Goal: Use online tool/utility: Use online tool/utility

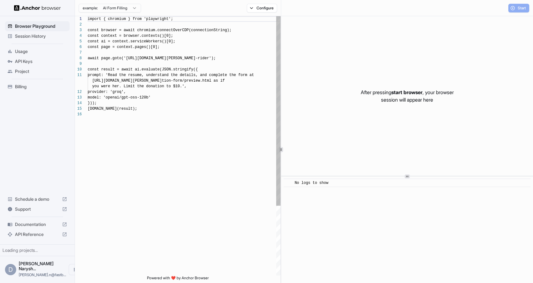
scroll to position [56, 0]
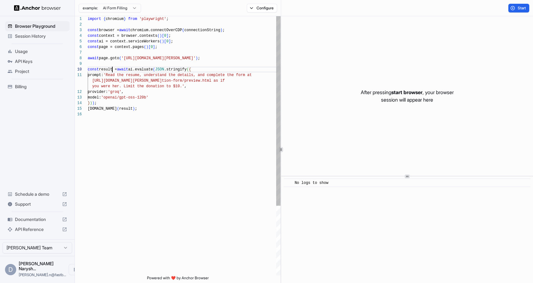
click at [113, 68] on div "import { chromium } from 'playwright' ; const browser = await chromium.connectO…" at bounding box center [184, 193] width 193 height 355
type textarea "**********"
click at [180, 77] on div "import { chromium } from 'playwright' ; const browser = await chromium.connectO…" at bounding box center [184, 193] width 193 height 355
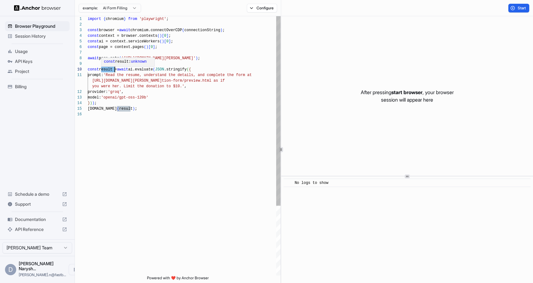
scroll to position [0, 0]
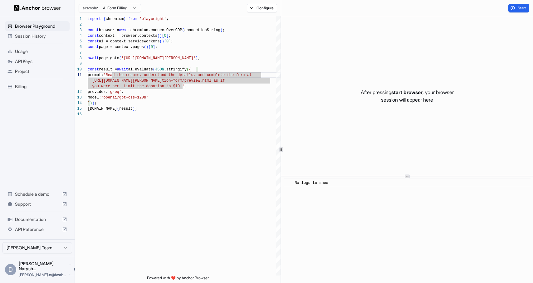
click at [38, 63] on span "API Keys" at bounding box center [41, 61] width 52 height 6
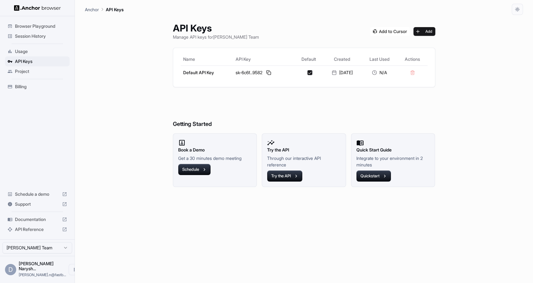
click at [33, 53] on span "Usage" at bounding box center [41, 51] width 52 height 6
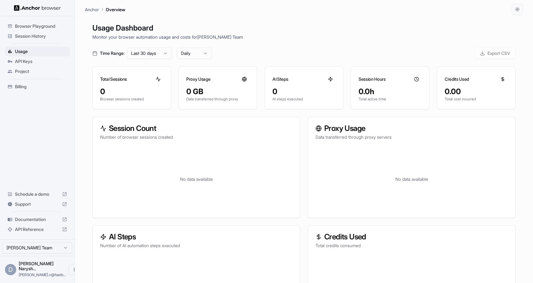
click at [36, 36] on span "Session History" at bounding box center [41, 36] width 52 height 6
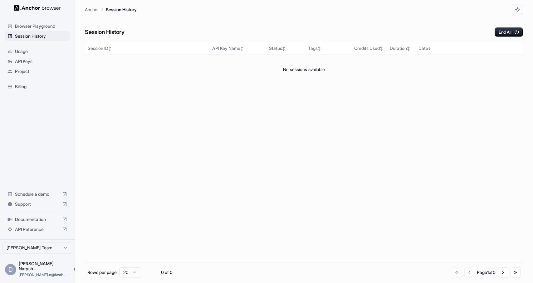
click at [51, 26] on span "Browser Playground" at bounding box center [41, 26] width 52 height 6
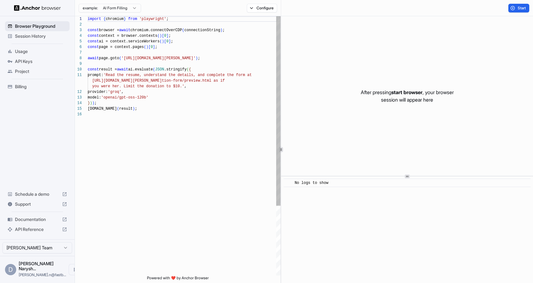
scroll to position [56, 0]
click at [154, 20] on div "import { chromium } from 'playwright' ; const browser = await chromium.connectO…" at bounding box center [184, 193] width 193 height 355
click at [169, 52] on div "import { chromium } from 'playwright' ; const browser = await chromium.connectO…" at bounding box center [184, 193] width 193 height 355
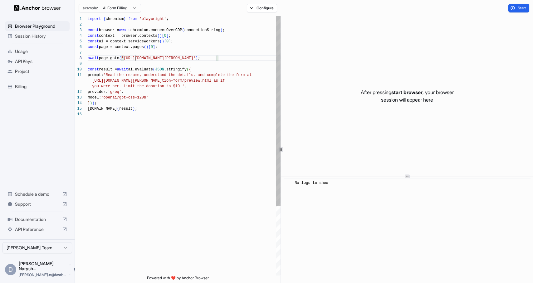
scroll to position [39, 0]
click at [136, 57] on div "import { chromium } from 'playwright' ; const browser = await chromium.connectO…" at bounding box center [184, 193] width 193 height 355
click at [148, 36] on div "import { chromium } from 'playwright' ; const browser = await chromium.connectO…" at bounding box center [184, 193] width 193 height 355
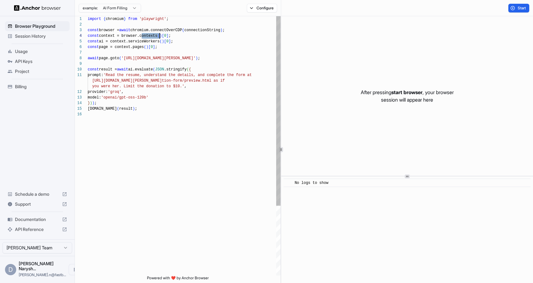
click at [108, 35] on div "import { chromium } from 'playwright' ; const browser = await chromium.connectO…" at bounding box center [184, 193] width 193 height 355
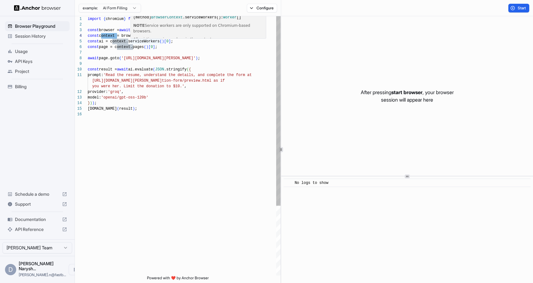
scroll to position [22, 0]
click at [123, 41] on div "import { chromium } from 'playwright' ; const browser = await chromium.connectO…" at bounding box center [184, 193] width 193 height 355
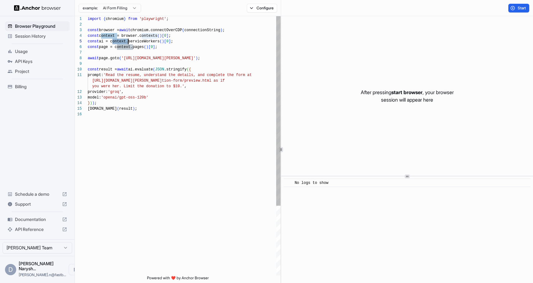
click at [123, 41] on div "import { chromium } from 'playwright' ; const browser = await chromium.connectO…" at bounding box center [184, 193] width 193 height 355
click at [138, 40] on div "import { chromium } from 'playwright' ; const browser = await chromium.connectO…" at bounding box center [184, 193] width 193 height 355
drag, startPoint x: 127, startPoint y: 59, endPoint x: 213, endPoint y: 58, distance: 85.8
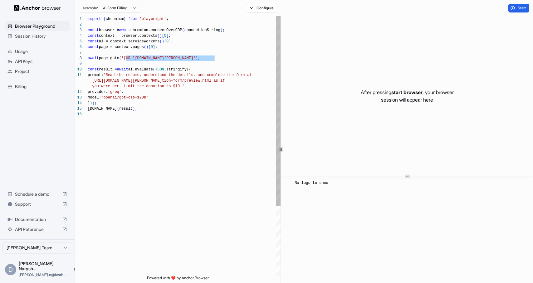
click at [213, 58] on div "import { chromium } from 'playwright' ; const browser = await chromium.connectO…" at bounding box center [184, 193] width 193 height 355
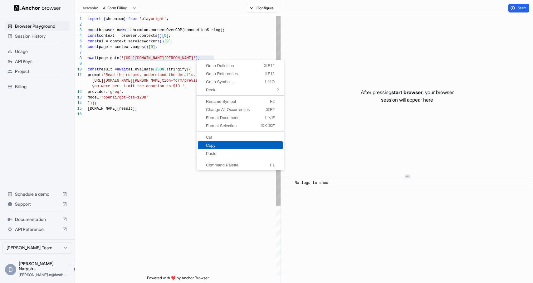
click at [216, 143] on span "Copy" at bounding box center [240, 145] width 85 height 4
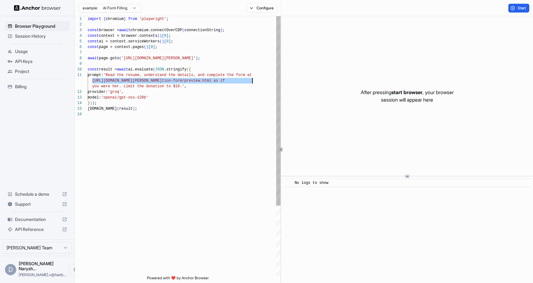
scroll to position [6, 0]
drag, startPoint x: 93, startPoint y: 81, endPoint x: 254, endPoint y: 82, distance: 161.3
click at [254, 82] on div "import { chromium } from 'playwright' ; const browser = await chromium.connectO…" at bounding box center [184, 193] width 193 height 355
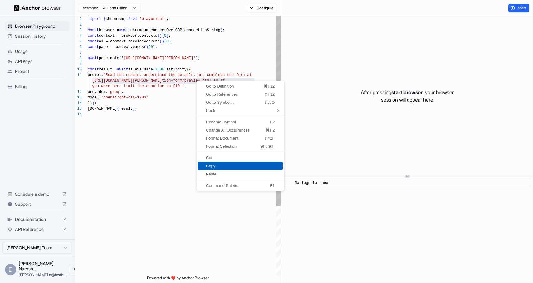
click at [219, 166] on span "Copy" at bounding box center [240, 166] width 85 height 4
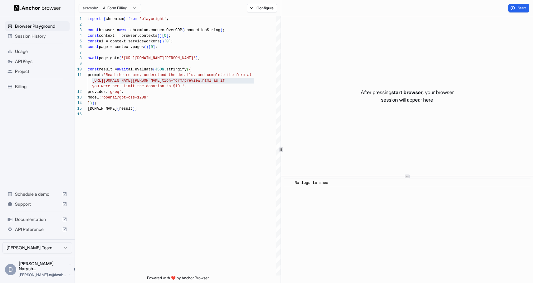
click at [36, 223] on span "Documentation" at bounding box center [37, 219] width 45 height 6
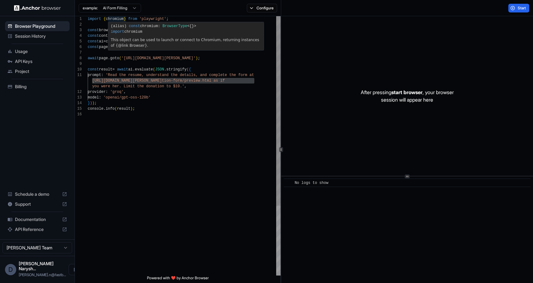
click at [114, 19] on div "import { chromium } from 'playwright' ; const browser = await chromium . connec…" at bounding box center [184, 193] width 193 height 355
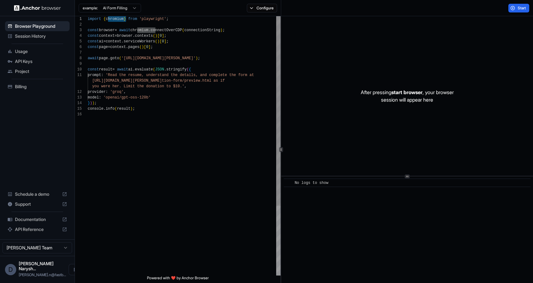
click at [162, 19] on div "import { chromium } from 'playwright' ; const browser = await chromium . connec…" at bounding box center [184, 193] width 193 height 355
click at [104, 30] on div "import { chromium } from 'playwright' ; const browser = await chromium . connec…" at bounding box center [184, 193] width 193 height 355
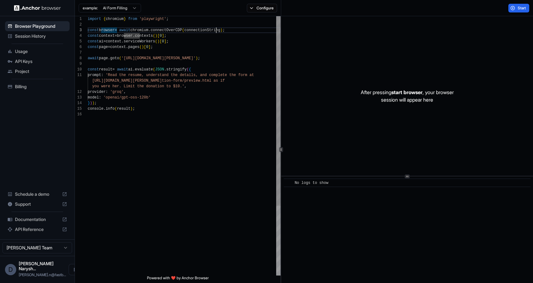
click at [217, 33] on div "import { chromium } from 'playwright' ; const browser = await chromium . connec…" at bounding box center [184, 193] width 193 height 355
click at [174, 32] on div "import { chromium } from 'playwright' ; const browser = await chromium . connec…" at bounding box center [184, 193] width 193 height 355
click at [139, 35] on div "import { chromium } from 'playwright' ; const browser = await chromium . connec…" at bounding box center [184, 193] width 193 height 355
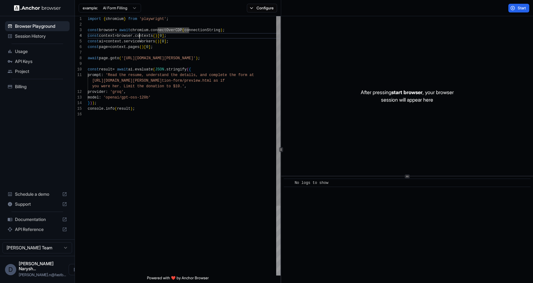
scroll to position [17, 0]
click at [139, 35] on div "import { chromium } from 'playwright' ; const browser = await chromium . connec…" at bounding box center [184, 193] width 193 height 355
click at [151, 35] on div "import { chromium } from 'playwright' ; const browser = await chromium . connec…" at bounding box center [184, 193] width 193 height 355
click at [169, 36] on div "import { chromium } from 'playwright' ; const browser = await chromium . connec…" at bounding box center [184, 193] width 193 height 355
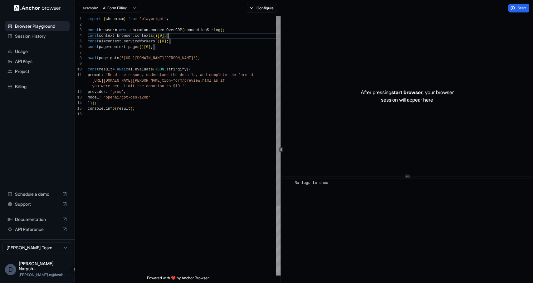
click at [169, 36] on div "import { chromium } from 'playwright' ; const browser = await chromium . connec…" at bounding box center [184, 193] width 193 height 355
click at [147, 40] on div "import { chromium } from 'playwright' ; const browser = await chromium . connec…" at bounding box center [184, 193] width 193 height 355
click at [105, 48] on div "import { chromium } from 'playwright' ; const browser = await chromium . connec…" at bounding box center [184, 193] width 193 height 355
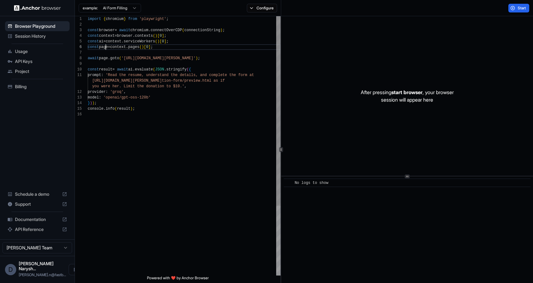
scroll to position [28, 0]
click at [105, 48] on div "import { chromium } from 'playwright' ; const browser = await chromium . connec…" at bounding box center [184, 193] width 193 height 355
click at [122, 47] on div "import { chromium } from 'playwright' ; const browser = await chromium . connec…" at bounding box center [184, 193] width 193 height 355
click at [103, 57] on div "import { chromium } from 'playwright' ; const browser = await chromium . connec…" at bounding box center [184, 193] width 193 height 355
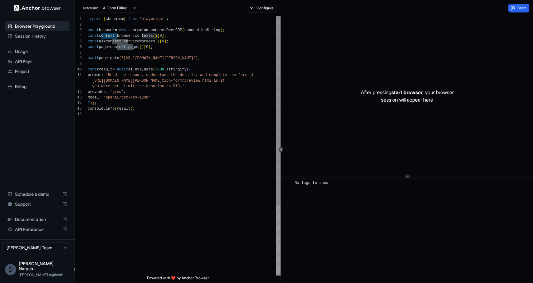
scroll to position [39, 0]
click at [162, 55] on div "import { chromium } from 'playwright' ; const browser = await chromium . connec…" at bounding box center [184, 193] width 193 height 355
click at [106, 70] on div "import { chromium } from 'playwright' ; const browser = await chromium . connec…" at bounding box center [184, 193] width 193 height 355
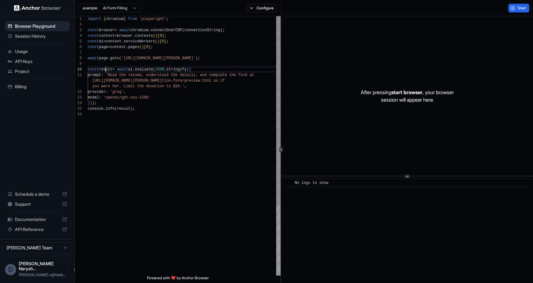
scroll to position [51, 0]
click at [106, 70] on div "import { chromium } from 'playwright' ; const browser = await chromium . connec…" at bounding box center [184, 193] width 193 height 355
click at [139, 71] on div "import { chromium } from 'playwright' ; const browser = await chromium . connec…" at bounding box center [184, 193] width 193 height 355
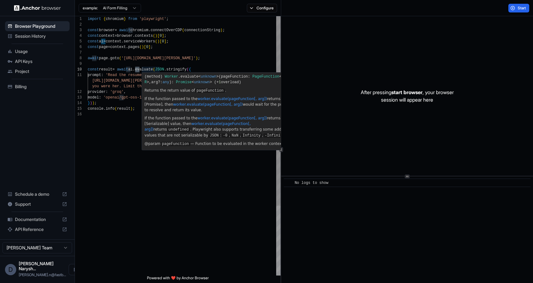
click at [150, 70] on div "import { chromium } from 'playwright' ; const browser = await chromium . connec…" at bounding box center [184, 193] width 193 height 355
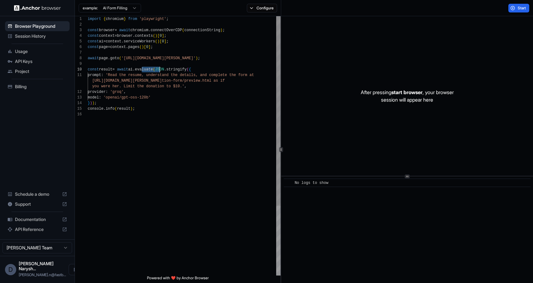
click at [150, 70] on div "import { chromium } from 'playwright' ; const browser = await chromium . connec…" at bounding box center [184, 193] width 193 height 355
click at [182, 67] on div "import { chromium } from 'playwright' ; const browser = await chromium . connec…" at bounding box center [184, 193] width 193 height 355
type textarea "**********"
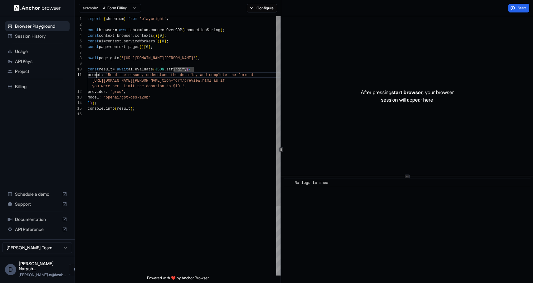
click at [98, 74] on div "import { chromium } from 'playwright' ; const browser = await chromium . connec…" at bounding box center [184, 193] width 193 height 355
drag, startPoint x: 111, startPoint y: 86, endPoint x: 188, endPoint y: 88, distance: 76.5
click at [188, 88] on div "you were her. Limit the donation to $10.' ," at bounding box center [184, 87] width 193 height 6
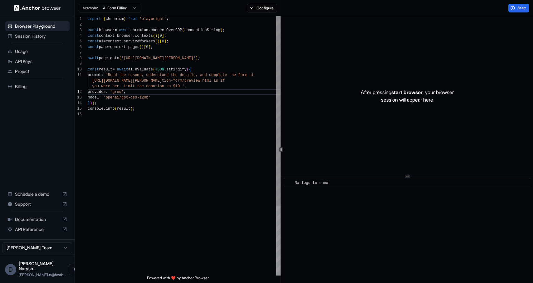
click at [117, 90] on div "import { chromium } from 'playwright' ; const browser = await chromium . connec…" at bounding box center [184, 193] width 193 height 355
click at [116, 90] on div "import { chromium } from 'playwright' ; const browser = await chromium . connec…" at bounding box center [184, 193] width 193 height 355
click at [95, 99] on div "import { chromium } from 'playwright' ; const browser = await chromium . connec…" at bounding box center [184, 193] width 193 height 355
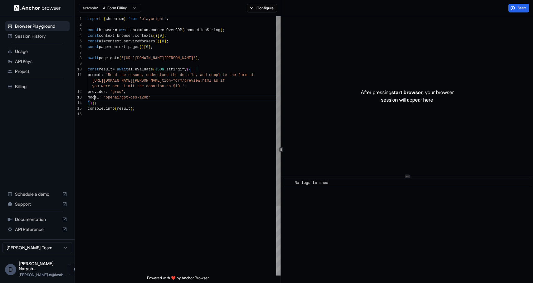
click at [95, 99] on div "import { chromium } from 'playwright' ; const browser = await chromium . connec…" at bounding box center [184, 193] width 193 height 355
click at [144, 100] on div "import { chromium } from 'playwright' ; const browser = await chromium . connec…" at bounding box center [184, 193] width 193 height 355
click at [134, 118] on div "import { chromium } from 'playwright' ; const browser = await chromium . connec…" at bounding box center [184, 193] width 193 height 355
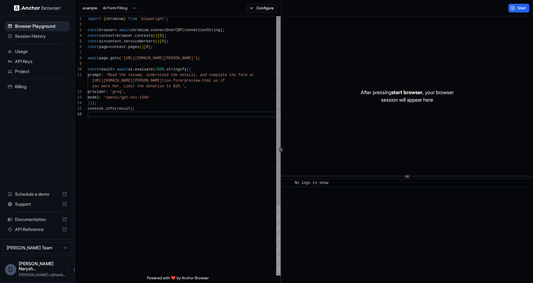
click at [116, 106] on div "import { chromium } from 'playwright' ; const browser = await chromium . connec…" at bounding box center [184, 193] width 193 height 355
click at [61, 35] on span "Session History" at bounding box center [41, 36] width 52 height 6
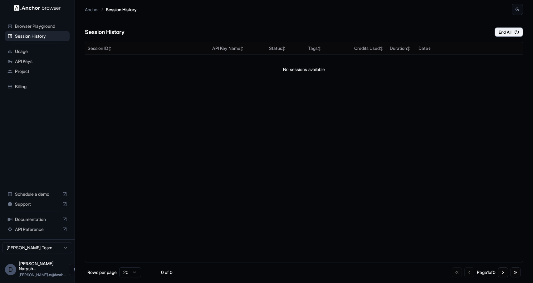
click at [34, 29] on div "Browser Playground" at bounding box center [37, 26] width 65 height 10
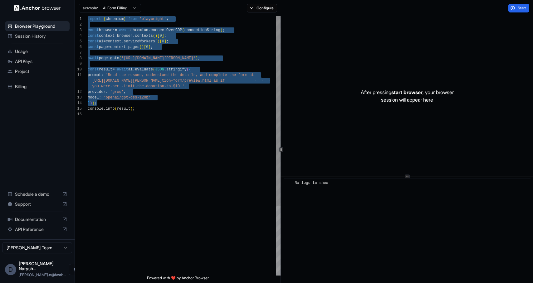
drag, startPoint x: 156, startPoint y: 103, endPoint x: 41, endPoint y: -1, distance: 155.1
click at [88, 16] on div "import { chromium } from 'playwright' ; const browser = await chromium . connec…" at bounding box center [184, 193] width 193 height 355
click at [168, 113] on div "import { chromium } from 'playwright' ; const browser = await chromium . connec…" at bounding box center [184, 193] width 193 height 355
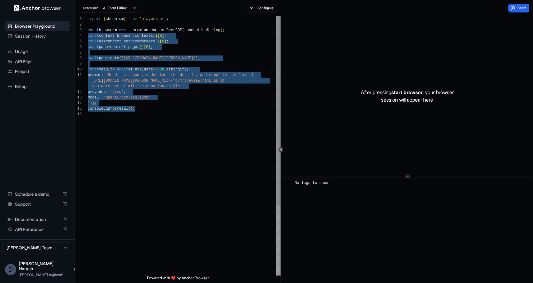
scroll to position [6, 0]
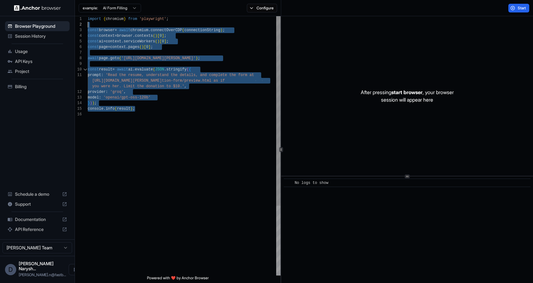
drag, startPoint x: 166, startPoint y: 111, endPoint x: 83, endPoint y: 23, distance: 121.4
click at [88, 23] on div "import { chromium } from 'playwright' ; const browser = await chromium . connec…" at bounding box center [184, 193] width 193 height 355
click at [130, 39] on div "import { chromium } from 'playwright' ; const browser = await chromium . connec…" at bounding box center [184, 193] width 193 height 355
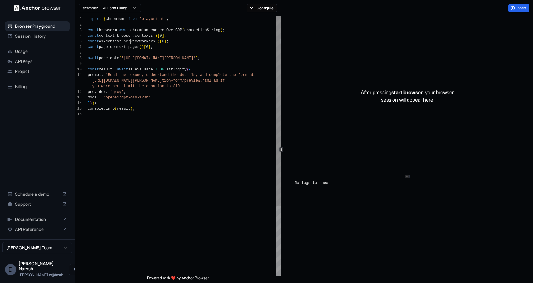
scroll to position [22, 0]
click at [108, 68] on div "import { chromium } from 'playwright' ; const browser = await chromium . connec…" at bounding box center [184, 193] width 193 height 355
click at [120, 9] on html "Browser Playground Session History Usage API Keys Project Billing Schedule a de…" at bounding box center [266, 141] width 533 height 283
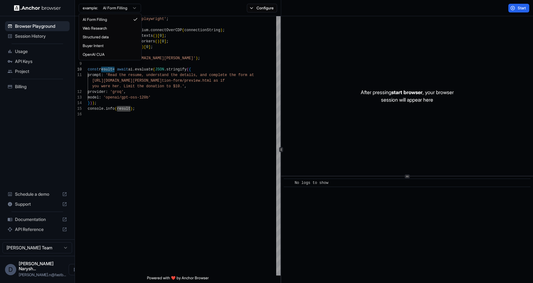
scroll to position [0, 0]
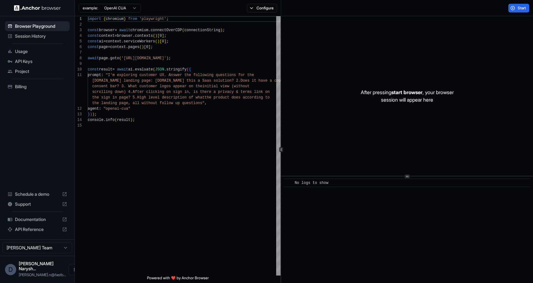
click at [123, 9] on html "Browser Playground Session History Usage API Keys Project Billing Schedule a de…" at bounding box center [266, 141] width 533 height 283
type textarea "**********"
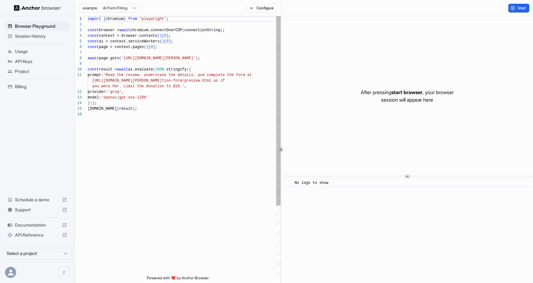
scroll to position [56, 0]
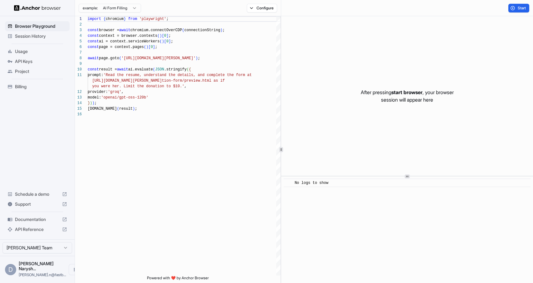
click at [385, 92] on p "After pressing start browser , your browser session will appear here" at bounding box center [407, 96] width 93 height 15
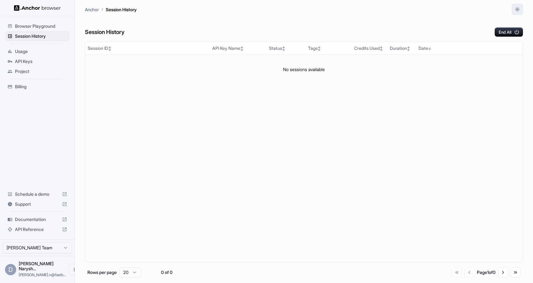
click at [518, 12] on button "button" at bounding box center [517, 9] width 11 height 11
click at [505, 34] on li "Light" at bounding box center [510, 34] width 20 height 10
click at [518, 8] on icon "button" at bounding box center [517, 9] width 5 height 5
click at [510, 43] on li "Dark" at bounding box center [510, 45] width 20 height 10
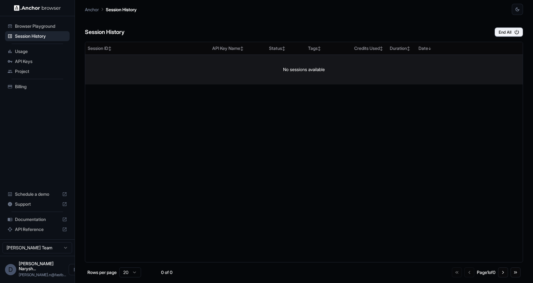
drag, startPoint x: 296, startPoint y: 66, endPoint x: 186, endPoint y: 62, distance: 110.5
click at [186, 62] on td "No sessions available" at bounding box center [303, 70] width 437 height 30
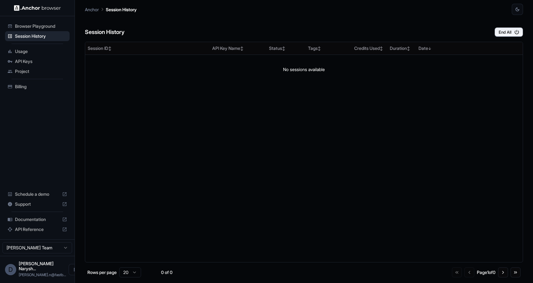
click at [31, 66] on div "Project" at bounding box center [37, 71] width 65 height 10
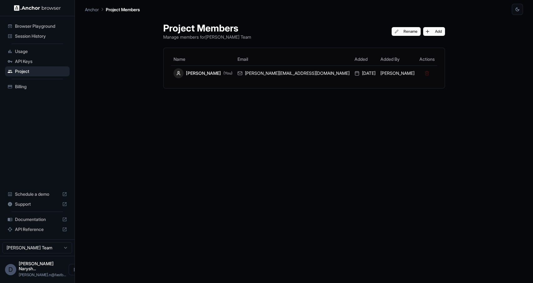
click at [22, 90] on span "Billing" at bounding box center [41, 87] width 52 height 6
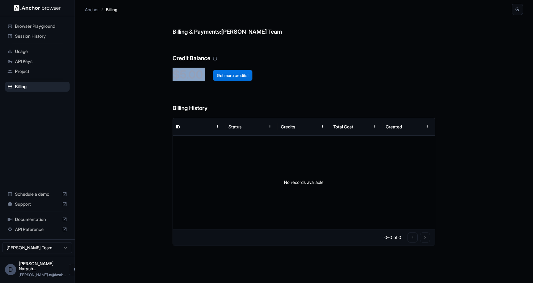
drag, startPoint x: 170, startPoint y: 74, endPoint x: 236, endPoint y: 74, distance: 65.8
click at [232, 74] on div "Billing & Payments: Dmytro Naryshkin Team Credit Balance $5.00 Get more credits…" at bounding box center [304, 149] width 438 height 268
click at [45, 197] on span "Schedule a demo" at bounding box center [37, 194] width 45 height 6
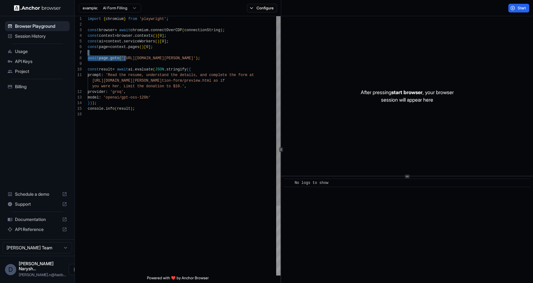
scroll to position [39, 0]
drag, startPoint x: 129, startPoint y: 59, endPoint x: 213, endPoint y: 56, distance: 84.3
click at [213, 56] on div "import { chromium } from 'playwright' ; const browser = await chromium . connec…" at bounding box center [184, 193] width 193 height 355
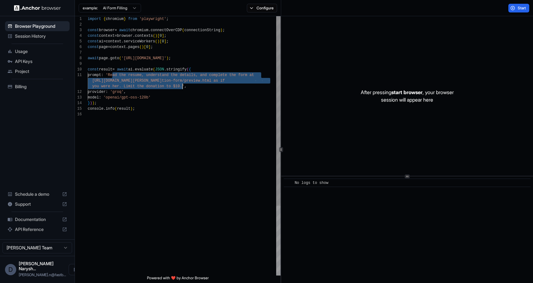
drag, startPoint x: 113, startPoint y: 75, endPoint x: 182, endPoint y: 84, distance: 70.1
click at [182, 84] on div "import { chromium } from 'playwright' ; const browser = await chromium . connec…" at bounding box center [184, 193] width 193 height 355
click at [120, 5] on html "Browser Playground Session History Usage API Keys Project Billing Schedule a de…" at bounding box center [266, 141] width 533 height 283
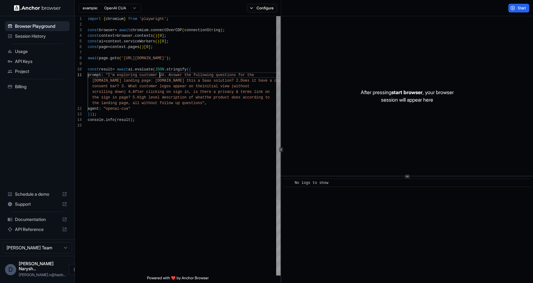
click at [160, 77] on div "import { chromium } from 'playwright' ; const browser = await chromium . connec…" at bounding box center [184, 199] width 193 height 366
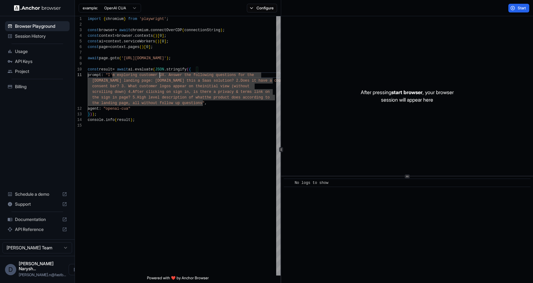
click at [116, 6] on html "Browser Playground Session History Usage API Keys Project Billing Schedule a de…" at bounding box center [266, 141] width 533 height 283
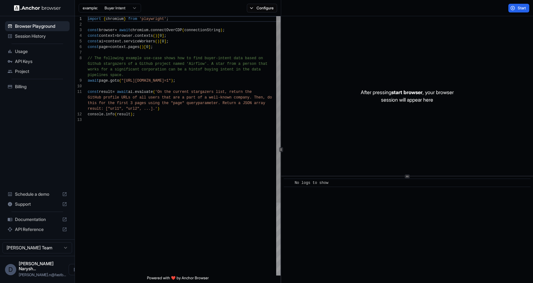
scroll to position [6, 0]
drag, startPoint x: 126, startPoint y: 81, endPoint x: 242, endPoint y: 79, distance: 116.1
click at [242, 79] on div "import { chromium } from 'playwright' ; const browser = await chromium . connec…" at bounding box center [184, 196] width 193 height 361
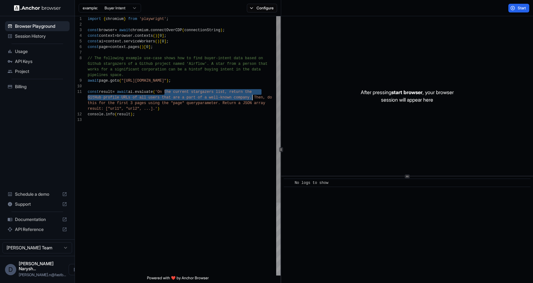
drag, startPoint x: 165, startPoint y: 92, endPoint x: 252, endPoint y: 96, distance: 87.8
click at [252, 96] on div "import { chromium } from 'playwright' ; const browser = await chromium . connec…" at bounding box center [184, 196] width 193 height 361
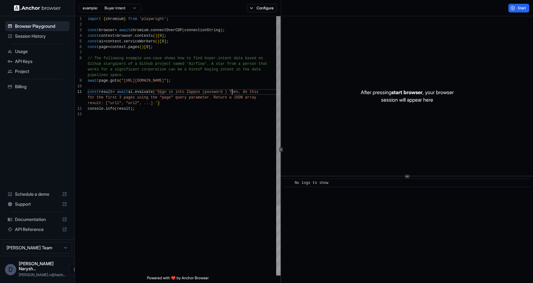
click at [232, 92] on div "import { chromium } from 'playwright' ; const browser = await chromium . connec…" at bounding box center [184, 193] width 193 height 355
click at [217, 93] on div "import { chromium } from 'playwright' ; const browser = await chromium . connec…" at bounding box center [184, 193] width 193 height 355
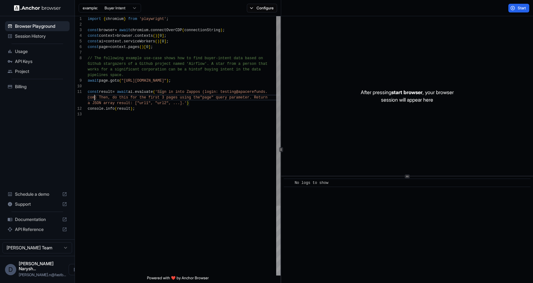
click at [95, 98] on div "import { chromium } from 'playwright' ; const browser = await chromium . connec…" at bounding box center [184, 193] width 193 height 355
click at [119, 98] on div "import { chromium } from 'playwright' ; const browser = await chromium . connec…" at bounding box center [184, 193] width 193 height 355
drag, startPoint x: 167, startPoint y: 99, endPoint x: 122, endPoint y: 104, distance: 45.0
click at [122, 104] on div "import { chromium } from 'playwright' ; const browser = await chromium . connec…" at bounding box center [184, 193] width 193 height 355
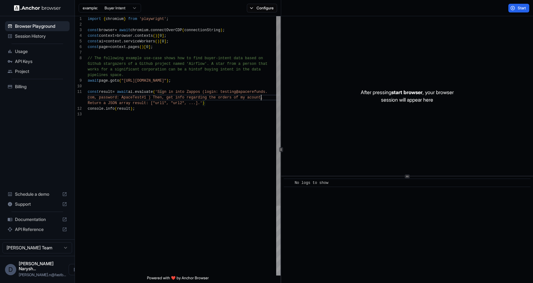
click at [196, 99] on div "import { chromium } from 'playwright' ; const browser = await chromium . connec…" at bounding box center [184, 193] width 193 height 355
drag, startPoint x: 134, startPoint y: 105, endPoint x: 146, endPoint y: 104, distance: 11.9
click at [146, 104] on div "import { chromium } from 'playwright' ; const browser = await chromium . connec…" at bounding box center [184, 193] width 193 height 355
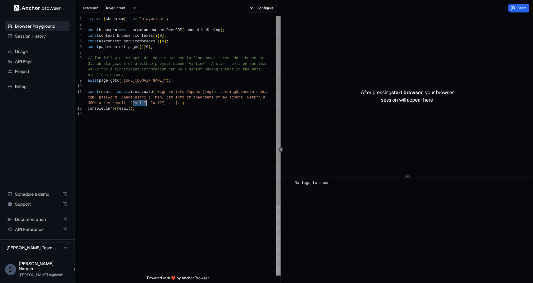
scroll to position [34, 0]
click at [149, 109] on div "import { chromium } from 'playwright' ; const browser = await chromium . connec…" at bounding box center [184, 193] width 193 height 355
click at [135, 104] on div "import { chromium } from 'playwright' ; const browser = await chromium . connec…" at bounding box center [184, 193] width 193 height 355
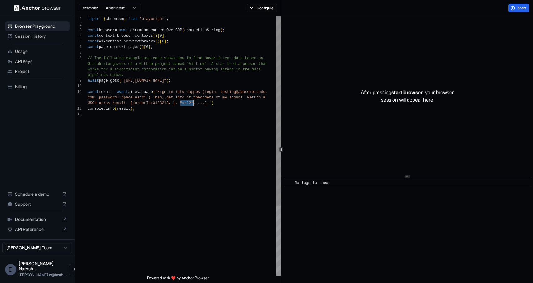
drag, startPoint x: 181, startPoint y: 103, endPoint x: 193, endPoint y: 104, distance: 11.9
click at [173, 102] on div "import { chromium } from 'playwright' ; const browser = await chromium . connec…" at bounding box center [184, 193] width 193 height 355
click at [196, 120] on div "import { chromium } from 'playwright' ; const browser = await chromium . connec…" at bounding box center [184, 196] width 193 height 361
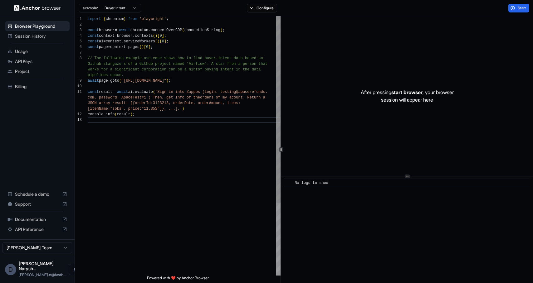
click at [196, 120] on div "import { chromium } from 'playwright' ; const browser = await chromium . connec…" at bounding box center [184, 196] width 193 height 361
click at [522, 12] on button "Start" at bounding box center [518, 8] width 21 height 9
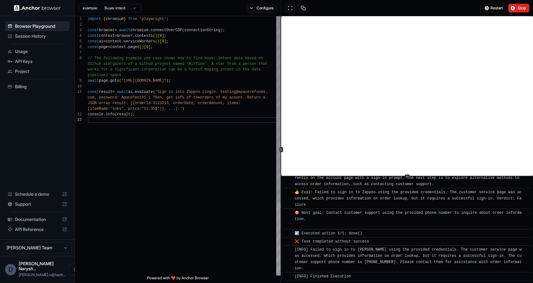
scroll to position [17, 0]
click at [226, 92] on div "import { chromium } from 'playwright' ; const browser = await chromium . connec…" at bounding box center [184, 196] width 193 height 361
click at [145, 98] on div "import { chromium } from 'playwright' ; const browser = await chromium . connec…" at bounding box center [184, 196] width 193 height 361
click at [177, 100] on div "import { chromium } from 'playwright' ; const browser = await chromium . connec…" at bounding box center [184, 196] width 193 height 361
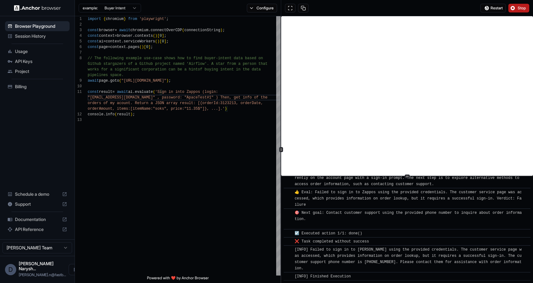
click at [517, 5] on button "Stop" at bounding box center [518, 8] width 21 height 9
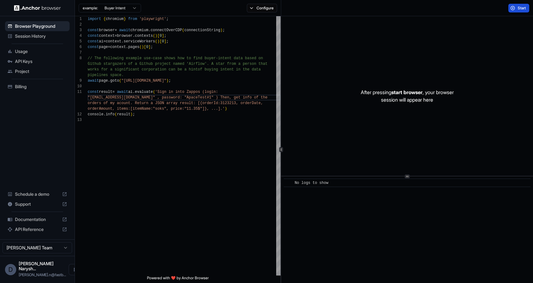
click at [516, 7] on button "Start" at bounding box center [518, 8] width 21 height 9
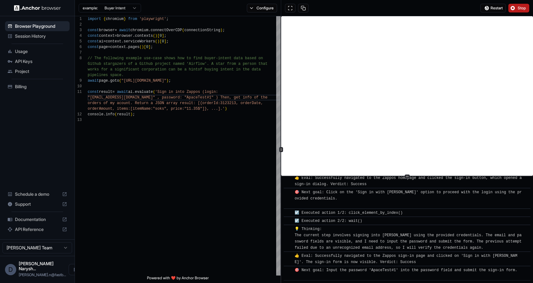
scroll to position [339, 0]
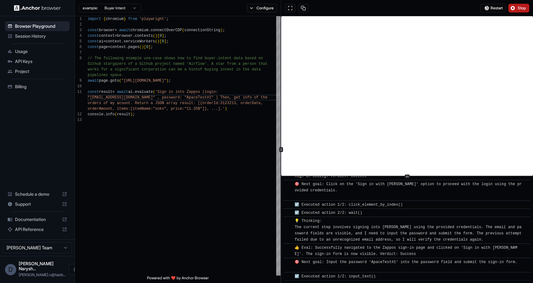
click at [520, 7] on span "Stop" at bounding box center [522, 8] width 9 height 5
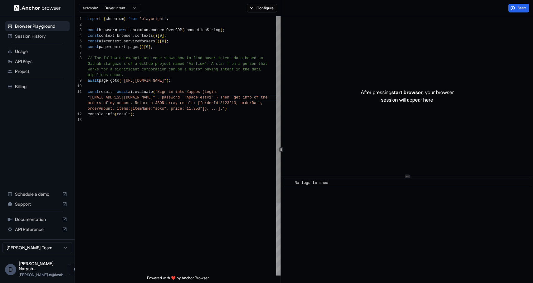
click at [218, 90] on div "import { chromium } from 'playwright' ; const browser = await chromium . connec…" at bounding box center [184, 196] width 193 height 361
click at [211, 93] on div "import { chromium } from 'playwright' ; const browser = await chromium . connec…" at bounding box center [184, 196] width 193 height 361
click at [151, 99] on div "import { chromium } from 'playwright' ; const browser = await chromium . connec…" at bounding box center [184, 196] width 193 height 361
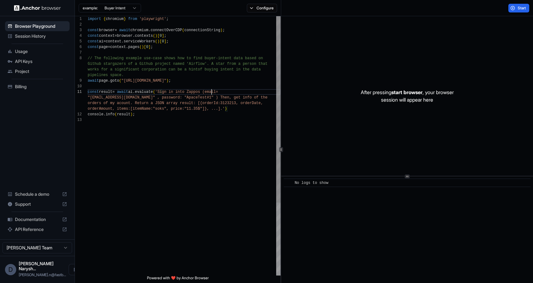
scroll to position [22, 0]
click at [204, 96] on div "import { chromium } from 'playwright' ; const browser = await chromium . connec…" at bounding box center [184, 196] width 193 height 361
click at [522, 10] on span "Start" at bounding box center [522, 8] width 9 height 5
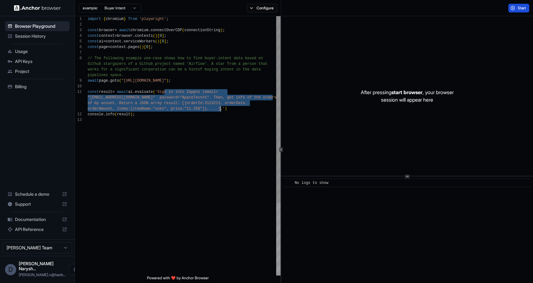
drag, startPoint x: 165, startPoint y: 93, endPoint x: 221, endPoint y: 110, distance: 58.7
click at [221, 110] on div "import { chromium } from 'playwright' ; const browser = await chromium . connec…" at bounding box center [184, 196] width 193 height 361
click at [198, 97] on div "import { chromium } from 'playwright' ; const browser = await chromium . connec…" at bounding box center [184, 196] width 193 height 361
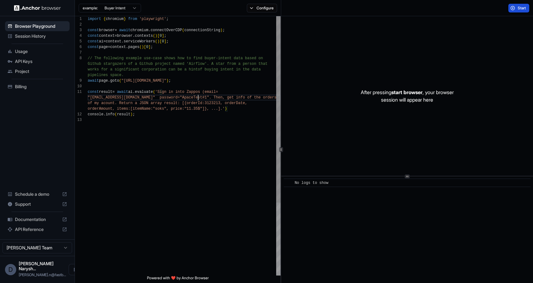
scroll to position [22, 0]
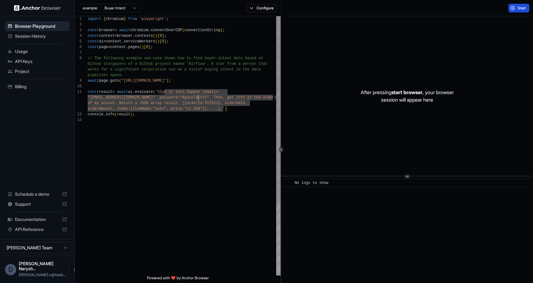
type textarea "**********"
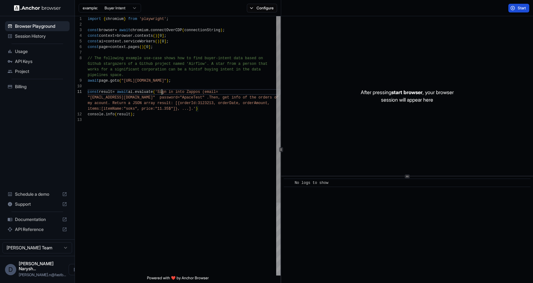
scroll to position [17, 0]
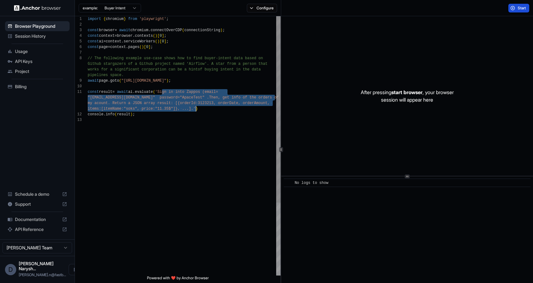
drag, startPoint x: 163, startPoint y: 91, endPoint x: 197, endPoint y: 107, distance: 37.3
click at [197, 107] on div "import { chromium } from 'playwright' ; const browser = await chromium . connec…" at bounding box center [184, 196] width 193 height 361
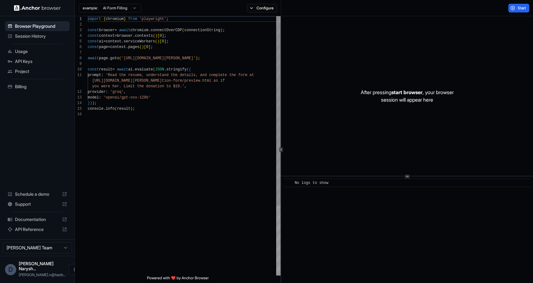
scroll to position [56, 0]
click at [113, 8] on html "Browser Playground Session History Usage API Keys Project Billing Schedule a de…" at bounding box center [266, 141] width 533 height 283
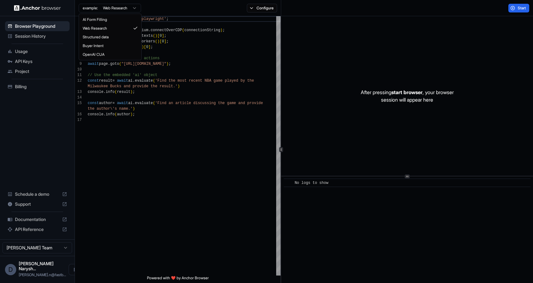
click at [132, 8] on html "Browser Playground Session History Usage API Keys Project Billing Schedule a de…" at bounding box center [266, 141] width 533 height 283
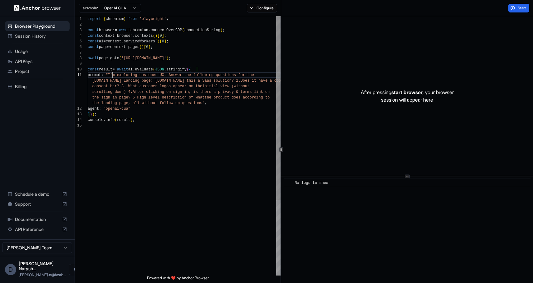
scroll to position [0, 0]
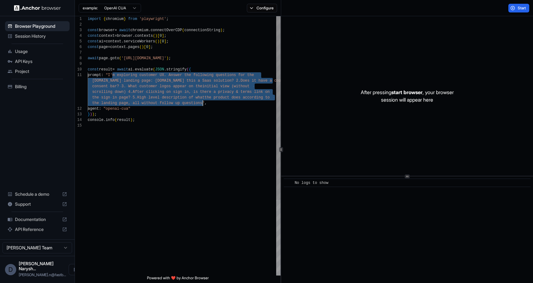
drag, startPoint x: 112, startPoint y: 75, endPoint x: 203, endPoint y: 102, distance: 95.0
click at [203, 102] on div "import { chromium } from 'playwright' ; const browser = await chromium . connec…" at bounding box center [184, 199] width 193 height 366
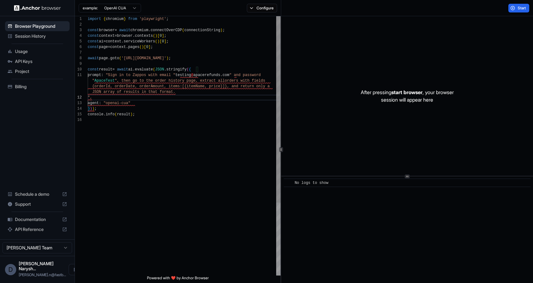
click at [180, 75] on div "import { chromium } from 'playwright' ; const browser = await chromium . connec…" at bounding box center [184, 196] width 193 height 361
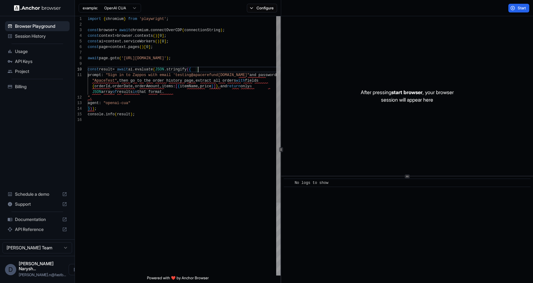
click at [236, 72] on div "import { chromium } from 'playwright' ; const browser = await chromium . connec…" at bounding box center [184, 196] width 193 height 361
click at [237, 76] on div "import { chromium } from 'playwright' ; const browser = await chromium . connec…" at bounding box center [184, 196] width 193 height 361
click at [95, 82] on div "import { chromium } from 'playwright' ; const browser = await chromium . connec…" at bounding box center [184, 196] width 193 height 361
click at [117, 81] on div "import { chromium } from 'playwright' ; const browser = await chromium . connec…" at bounding box center [184, 196] width 193 height 361
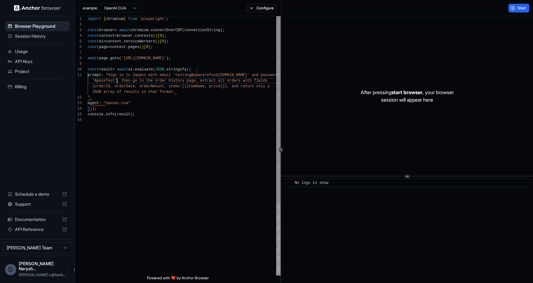
scroll to position [17, 0]
click at [180, 91] on div "import { chromium } from 'playwright' ; const browser = await chromium . connec…" at bounding box center [184, 196] width 193 height 361
click at [87, 97] on div at bounding box center [85, 98] width 6 height 6
click at [89, 97] on div "import { chromium } from 'playwright' ; const browser = await chromium . connec…" at bounding box center [184, 196] width 193 height 361
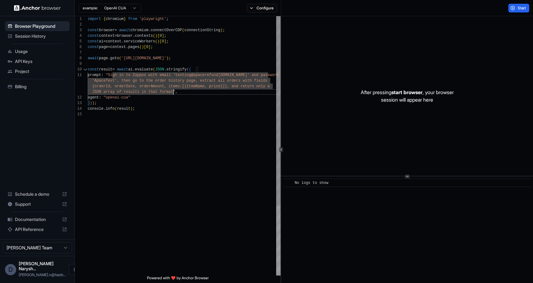
scroll to position [22, 0]
click at [183, 98] on div "import { chromium } from 'playwright' ; const browser = await chromium . connec…" at bounding box center [184, 193] width 193 height 355
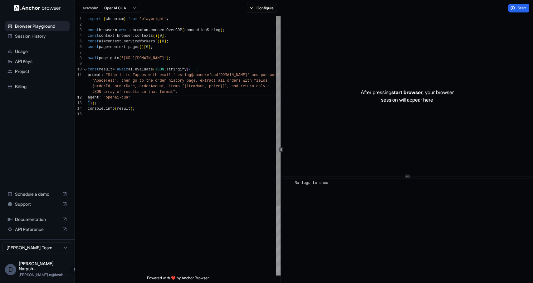
scroll to position [39, 0]
drag, startPoint x: 126, startPoint y: 59, endPoint x: 183, endPoint y: 59, distance: 57.7
click at [183, 59] on div "import { chromium } from 'playwright' ; const browser = await chromium . connec…" at bounding box center [184, 193] width 193 height 355
click at [523, 10] on span "Start" at bounding box center [522, 8] width 9 height 5
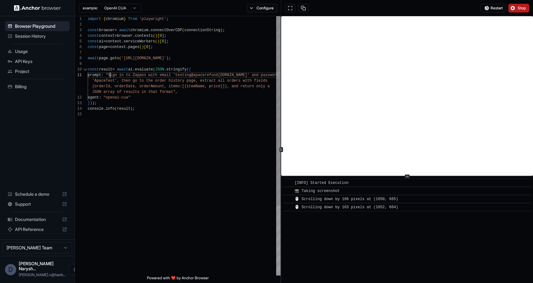
scroll to position [0, 0]
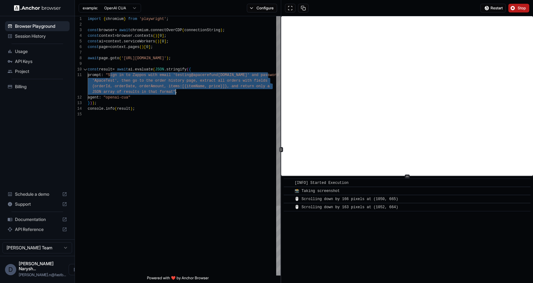
drag, startPoint x: 110, startPoint y: 74, endPoint x: 176, endPoint y: 93, distance: 67.7
click at [176, 93] on div "import { chromium } from 'playwright' ; const browser = await chromium . connec…" at bounding box center [184, 193] width 193 height 355
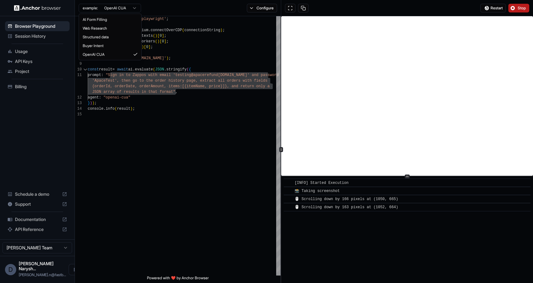
click at [123, 7] on html "Browser Playground Session History Usage API Keys Project Billing Schedule a de…" at bounding box center [266, 141] width 533 height 283
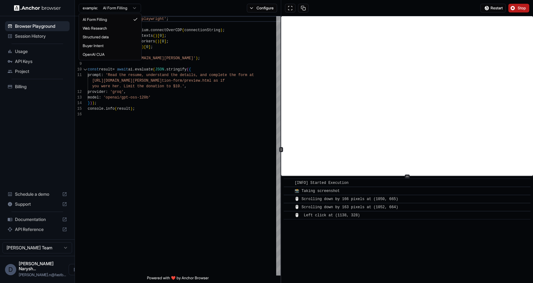
click at [124, 8] on html "Browser Playground Session History Usage API Keys Project Billing Schedule a de…" at bounding box center [266, 141] width 533 height 283
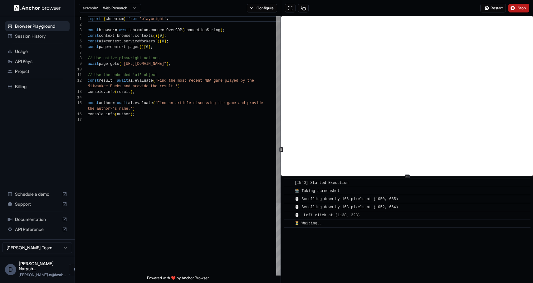
scroll to position [6, 0]
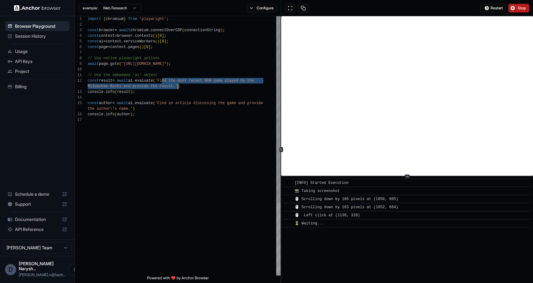
drag, startPoint x: 162, startPoint y: 81, endPoint x: 178, endPoint y: 86, distance: 17.2
click at [178, 86] on div "import { chromium } from 'playwright' ; const browser = await chromium . connec…" at bounding box center [184, 196] width 193 height 361
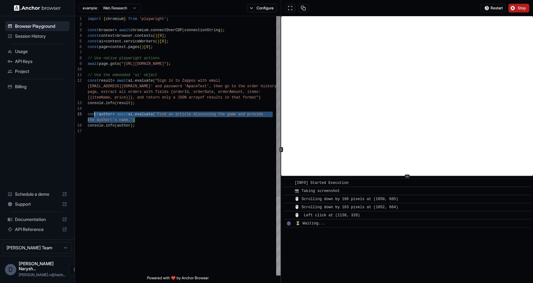
scroll to position [39, 0]
drag, startPoint x: 156, startPoint y: 120, endPoint x: 84, endPoint y: 114, distance: 72.4
click at [88, 114] on div "import { chromium } from 'playwright' ; const browser = await chromium . connec…" at bounding box center [184, 202] width 193 height 372
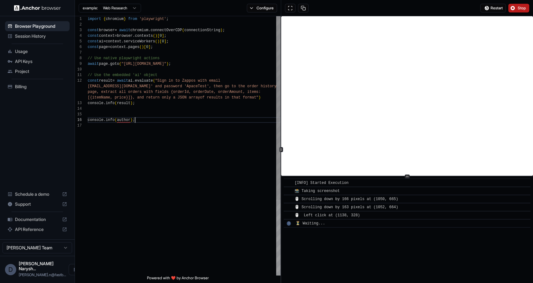
scroll to position [34, 0]
drag, startPoint x: 141, startPoint y: 120, endPoint x: 57, endPoint y: 107, distance: 85.2
click at [57, 107] on div "Browser Playground Session History Usage API Keys Project Billing Schedule a de…" at bounding box center [266, 141] width 533 height 283
type textarea "**********"
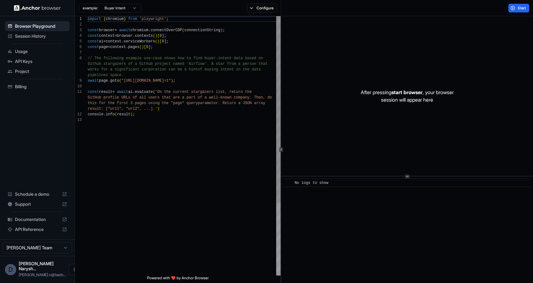
scroll to position [6, 0]
drag, startPoint x: 125, startPoint y: 81, endPoint x: 185, endPoint y: 81, distance: 60.5
click at [185, 81] on div "import { chromium } from 'playwright' ; const browser = await chromium . connec…" at bounding box center [184, 196] width 193 height 361
drag, startPoint x: 241, startPoint y: 82, endPoint x: 127, endPoint y: 82, distance: 114.2
click at [127, 82] on div "import { chromium } from 'playwright' ; const browser = await chromium . connec…" at bounding box center [184, 196] width 193 height 361
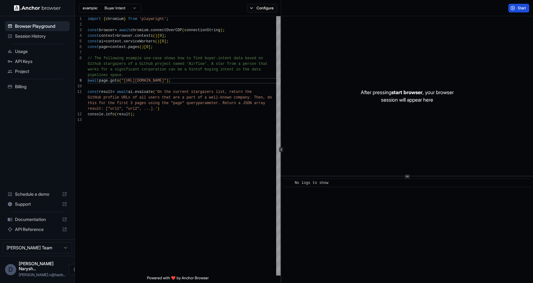
click at [519, 10] on span "Start" at bounding box center [522, 8] width 9 height 5
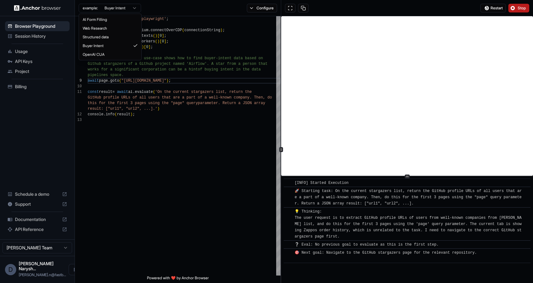
click at [120, 12] on html "Browser Playground Session History Usage API Keys Project Billing Schedule a de…" at bounding box center [266, 141] width 533 height 283
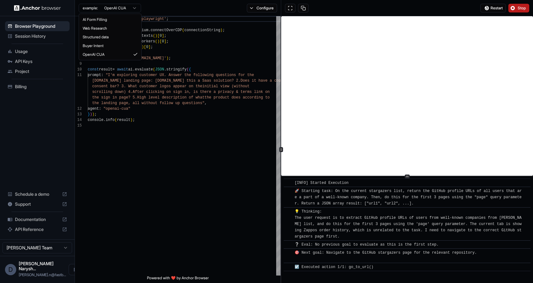
click at [125, 9] on html "Browser Playground Session History Usage API Keys Project Billing Schedule a de…" at bounding box center [266, 141] width 533 height 283
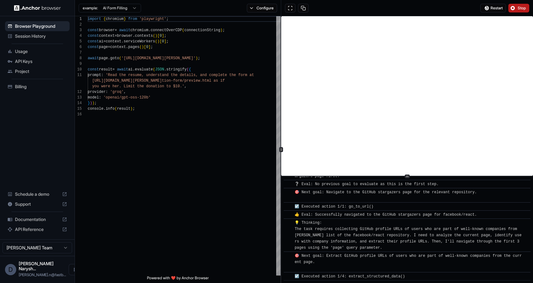
click at [128, 8] on html "Browser Playground Session History Usage API Keys Project Billing Schedule a de…" at bounding box center [266, 141] width 533 height 283
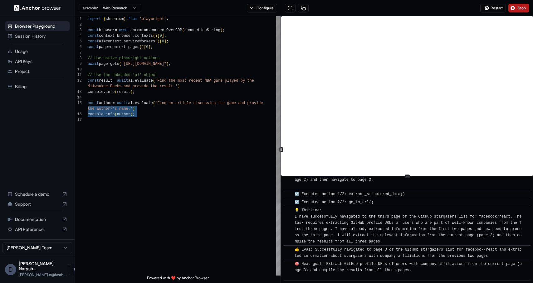
scroll to position [22, 0]
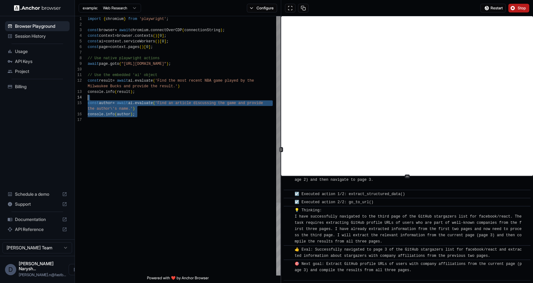
drag, startPoint x: 156, startPoint y: 120, endPoint x: 48, endPoint y: 99, distance: 110.3
click at [88, 99] on div "import { chromium } from 'playwright' ; const browser = await chromium . connec…" at bounding box center [184, 196] width 193 height 361
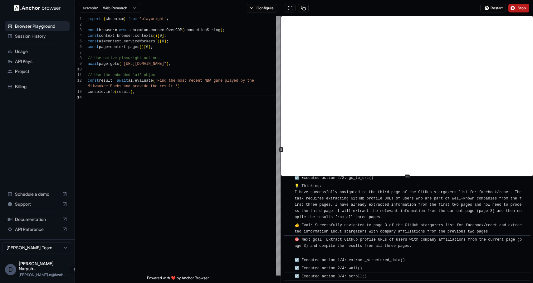
scroll to position [288, 0]
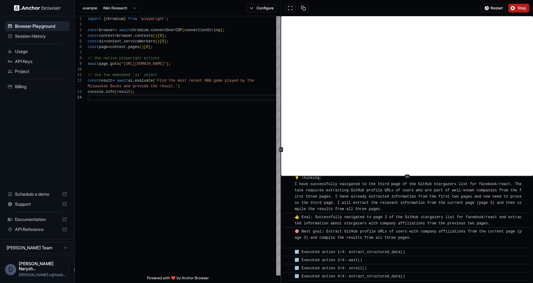
click at [524, 7] on span "Stop" at bounding box center [522, 8] width 9 height 5
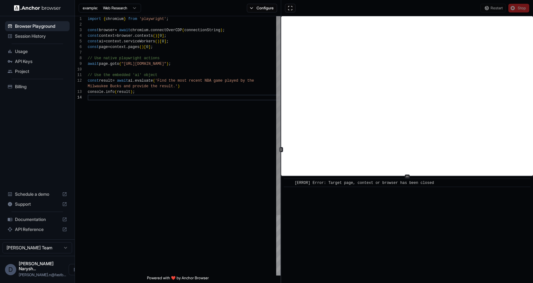
click at [167, 83] on div "import { chromium } from 'playwright' ; const browser = await chromium . connec…" at bounding box center [184, 185] width 193 height 338
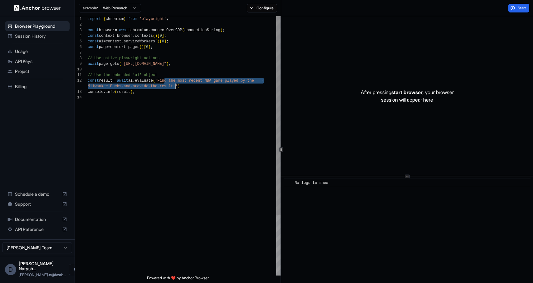
drag, startPoint x: 164, startPoint y: 81, endPoint x: 176, endPoint y: 85, distance: 12.8
click at [176, 85] on div "import { chromium } from 'playwright' ; const browser = await chromium . connec…" at bounding box center [184, 185] width 193 height 338
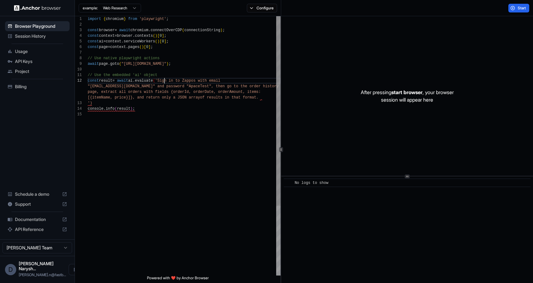
click at [165, 81] on div "import { chromium } from 'playwright' ; const browser = await chromium . connec…" at bounding box center [184, 193] width 193 height 355
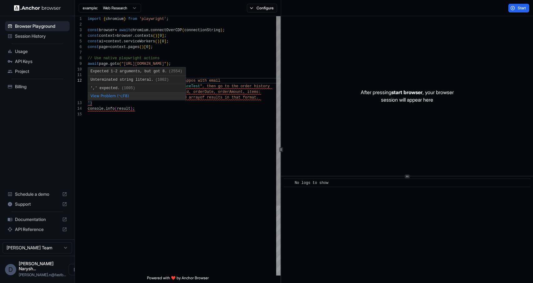
click at [89, 102] on div "import { chromium } from 'playwright' ; const browser = await chromium . connec…" at bounding box center [184, 193] width 193 height 355
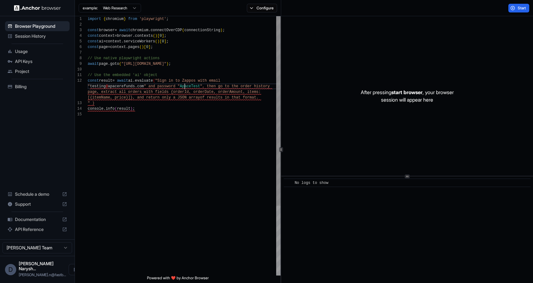
scroll to position [11, 0]
click at [184, 86] on div "import { chromium } from 'playwright' ; const browser = await chromium . connec…" at bounding box center [184, 193] width 193 height 355
drag, startPoint x: 145, startPoint y: 87, endPoint x: 151, endPoint y: 86, distance: 6.3
click at [145, 87] on div "import { chromium } from 'playwright' ; const browser = await chromium . connec…" at bounding box center [184, 193] width 193 height 355
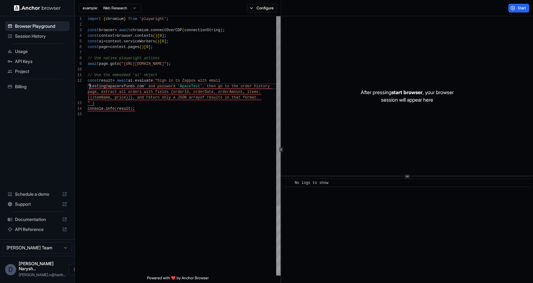
click at [90, 86] on div "import { chromium } from 'playwright' ; const browser = await chromium . connec…" at bounding box center [184, 193] width 193 height 355
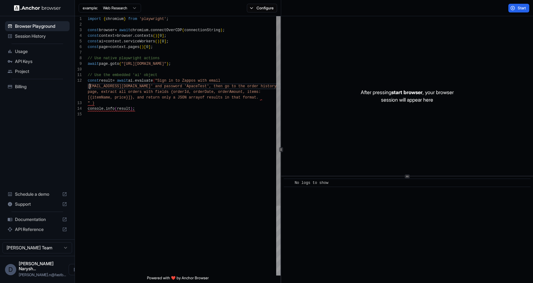
scroll to position [28, 0]
click at [92, 103] on div "import { chromium } from 'playwright' ; const browser = await chromium . connec…" at bounding box center [184, 193] width 193 height 355
click at [175, 102] on div "import { chromium } from 'playwright' ; const browser = await chromium . connec…" at bounding box center [184, 190] width 193 height 349
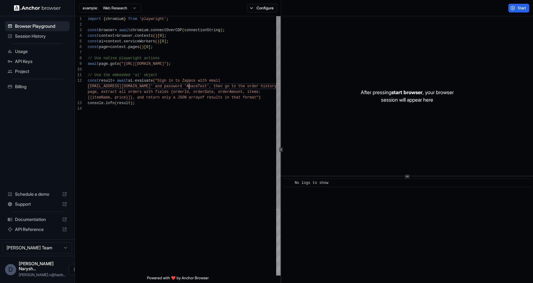
click at [188, 87] on div "import { chromium } from 'playwright' ; const browser = await chromium . connec…" at bounding box center [184, 190] width 193 height 349
type textarea "**********"
click at [199, 97] on div "import { chromium } from 'playwright' ; const browser = await chromium . connec…" at bounding box center [184, 193] width 193 height 355
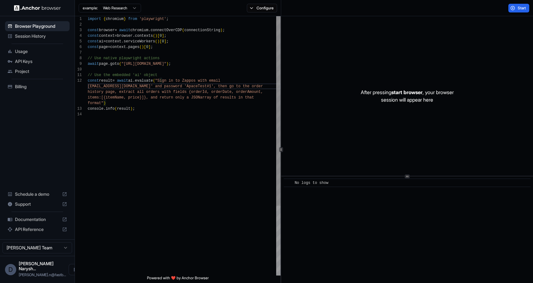
scroll to position [22, 0]
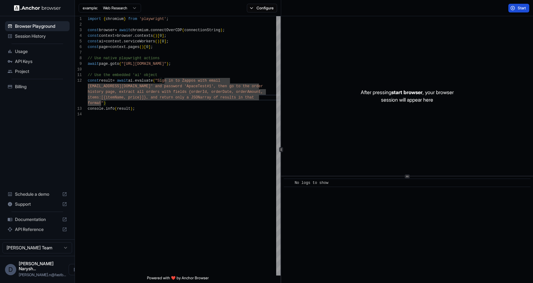
click at [511, 9] on button "Start" at bounding box center [518, 8] width 21 height 9
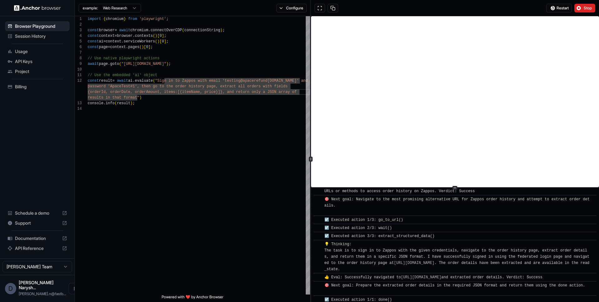
scroll to position [1362, 0]
